Goal: Check status: Check status

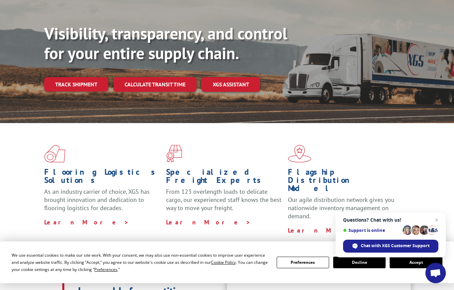
scroll to position [102, 0]
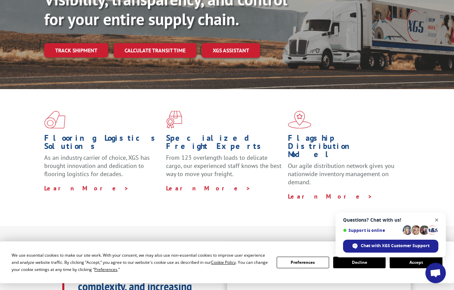
click at [435, 222] on span "Close chat" at bounding box center [437, 220] width 9 height 9
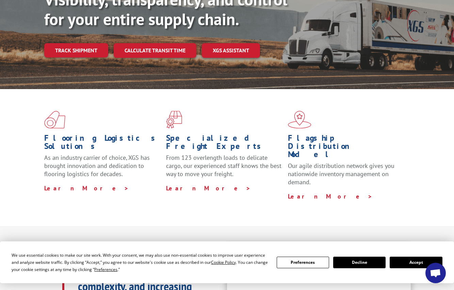
click at [408, 265] on button "Accept" at bounding box center [416, 263] width 52 height 12
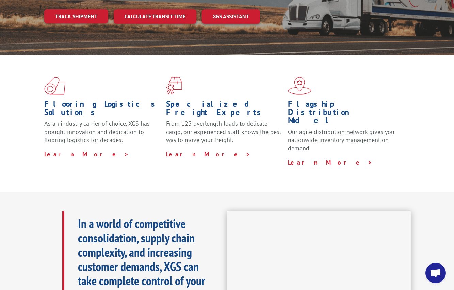
scroll to position [0, 0]
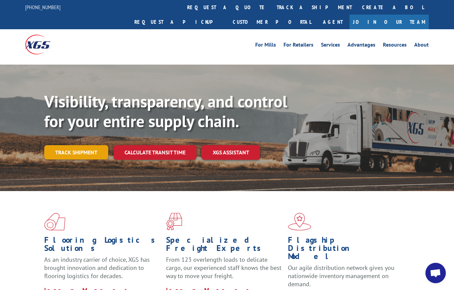
click at [69, 145] on link "Track shipment" at bounding box center [76, 152] width 64 height 14
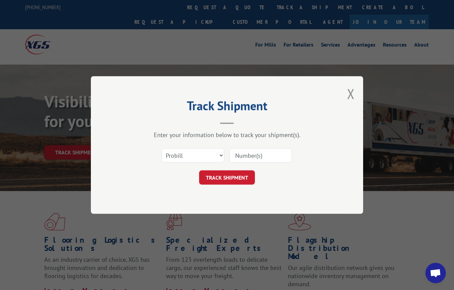
click at [241, 156] on input at bounding box center [260, 155] width 63 height 14
paste input "17256765"
type input "17256765"
click at [244, 178] on button "TRACK SHIPMENT" at bounding box center [227, 178] width 56 height 14
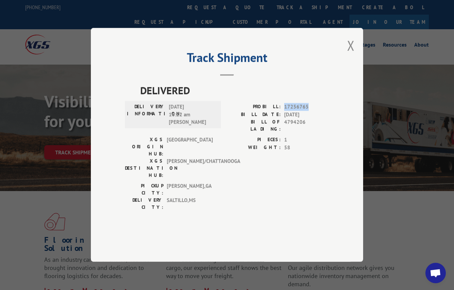
drag, startPoint x: 312, startPoint y: 128, endPoint x: 284, endPoint y: 129, distance: 28.0
click at [284, 111] on div "PROBILL: 17256765" at bounding box center [278, 108] width 102 height 8
copy span "17256765"
click at [351, 54] on button "Close modal" at bounding box center [350, 45] width 7 height 18
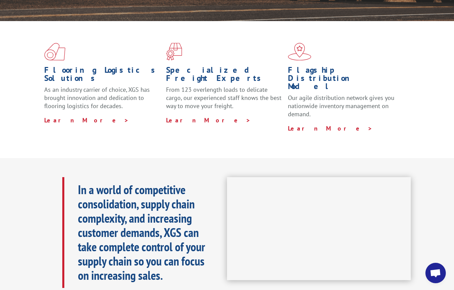
scroll to position [34, 0]
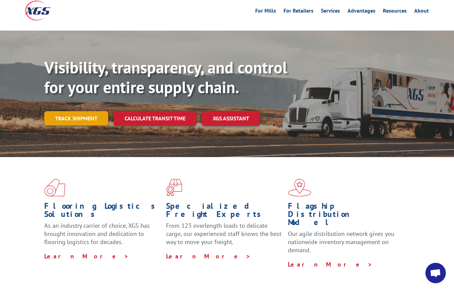
click at [75, 111] on link "Track shipment" at bounding box center [76, 118] width 64 height 14
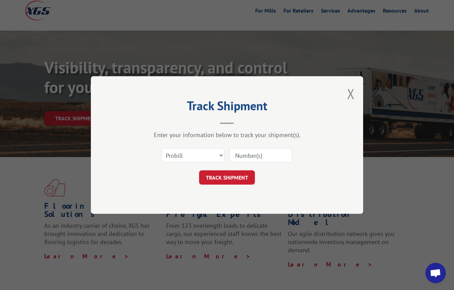
click at [248, 156] on input at bounding box center [260, 155] width 63 height 14
paste input "17256765"
type input "17256765"
drag, startPoint x: 227, startPoint y: 179, endPoint x: 232, endPoint y: 179, distance: 4.8
click at [233, 180] on button "TRACK SHIPMENT" at bounding box center [227, 178] width 56 height 14
